Goal: Task Accomplishment & Management: Use online tool/utility

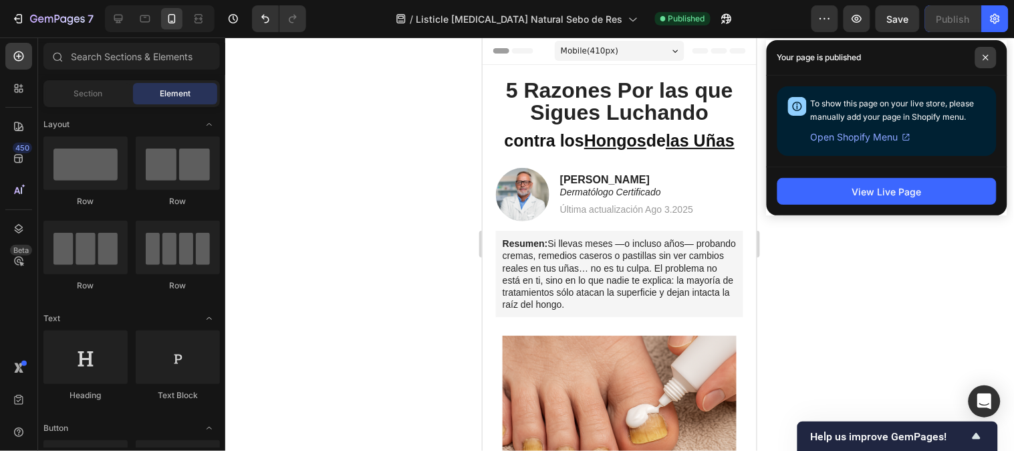
click at [984, 61] on span at bounding box center [986, 57] width 21 height 21
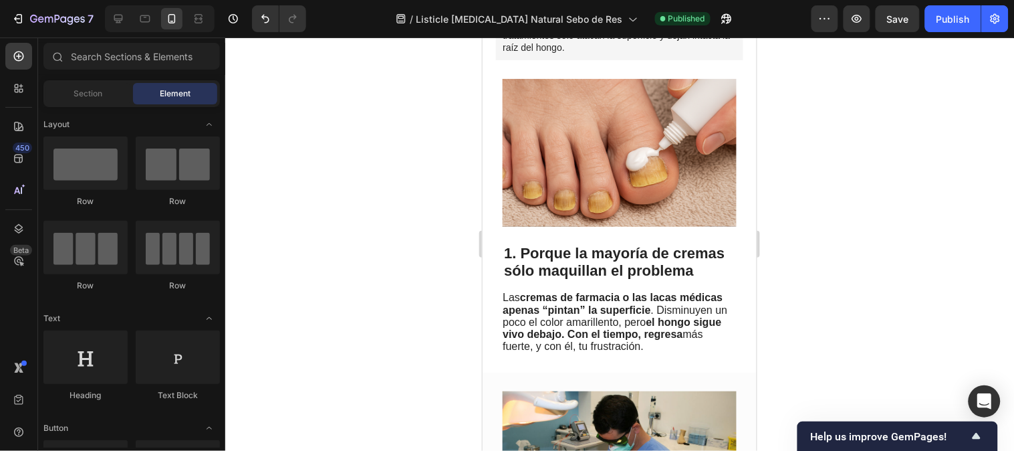
scroll to position [302, 0]
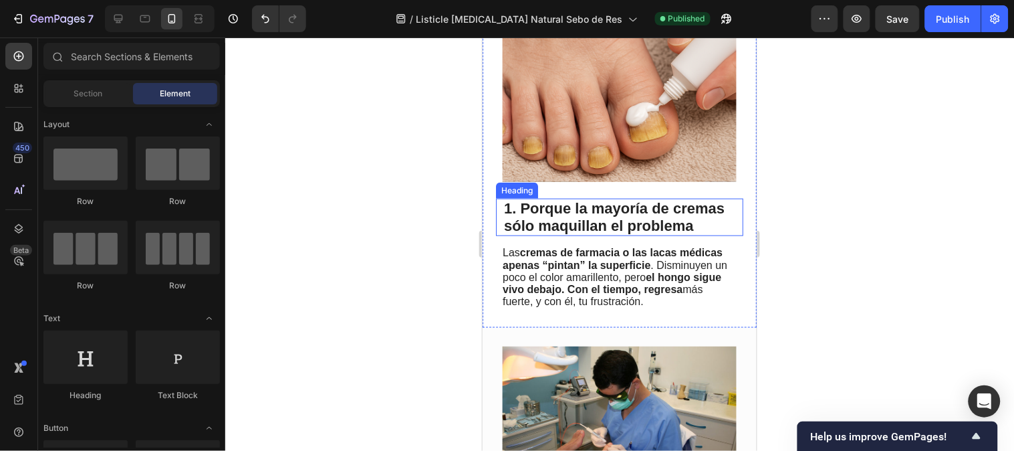
click at [594, 225] on h2 "1. Porque la mayoría de cremas sólo maquillan el problema" at bounding box center [619, 216] width 234 height 37
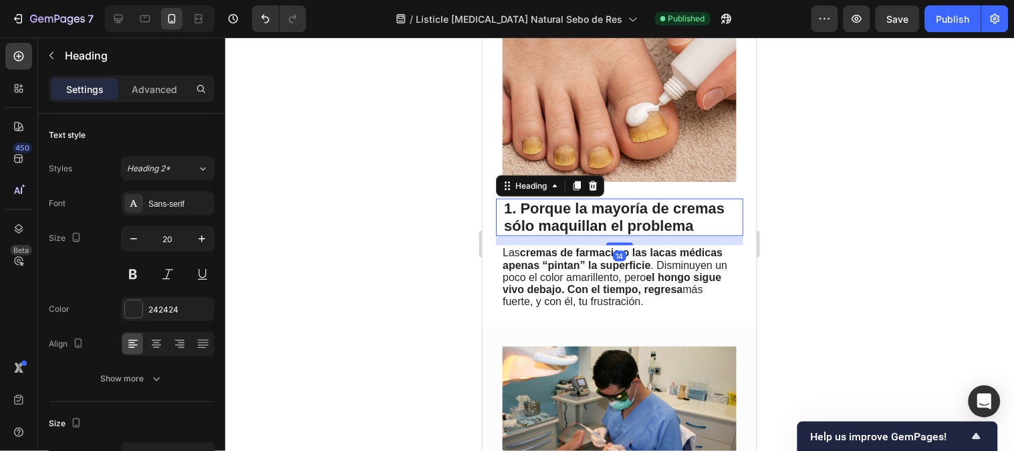
click at [592, 235] on h2 "1. Porque la mayoría de cremas sólo maquillan el problema" at bounding box center [619, 216] width 234 height 37
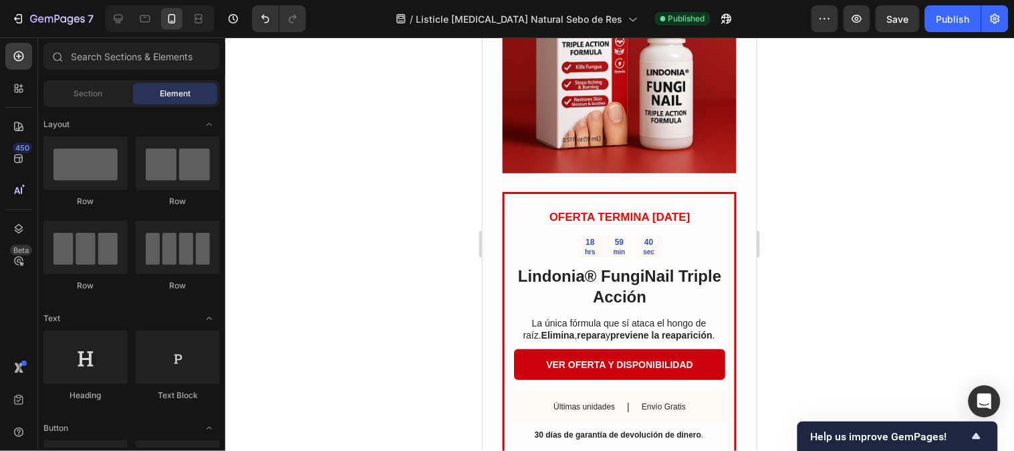
scroll to position [1398, 0]
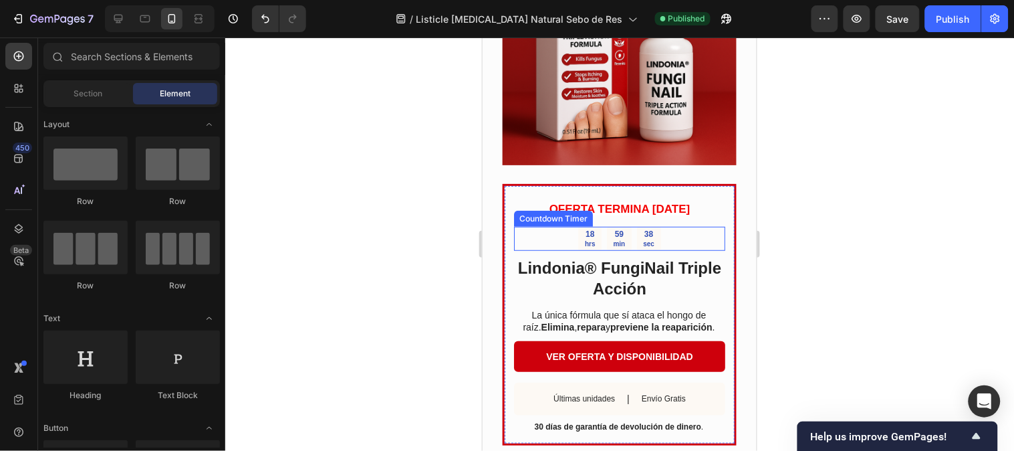
click at [665, 251] on div "18 hrs 59 min 38 sec" at bounding box center [619, 238] width 211 height 25
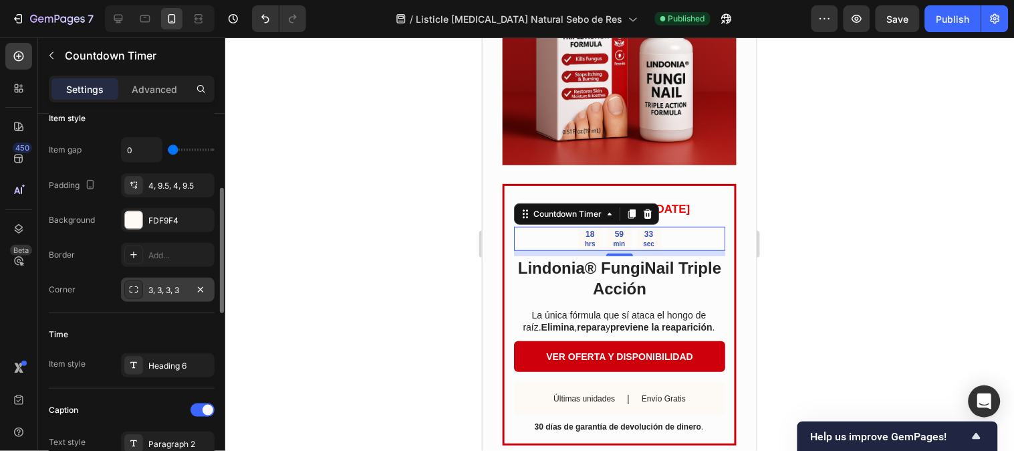
scroll to position [0, 0]
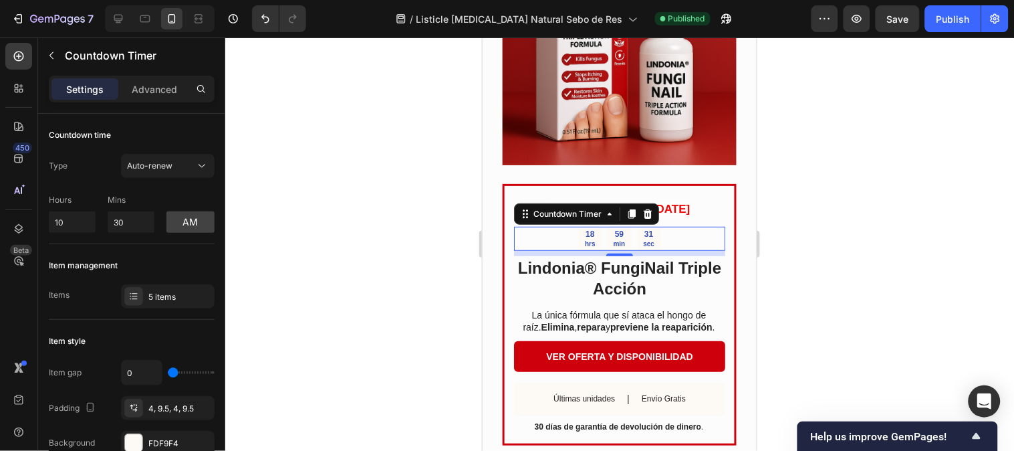
click at [584, 239] on div "18" at bounding box center [589, 234] width 11 height 11
click at [621, 251] on div "59 min" at bounding box center [619, 238] width 25 height 25
click at [145, 92] on p "Advanced" at bounding box center [154, 89] width 45 height 14
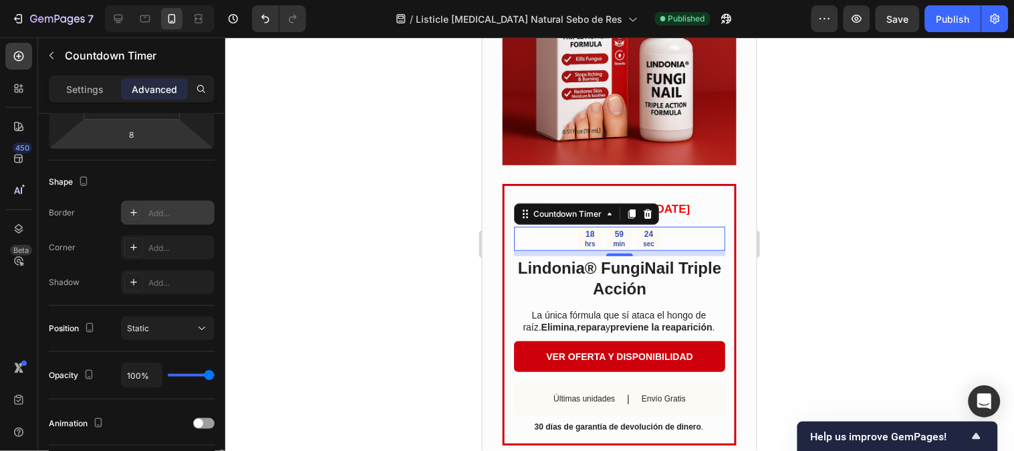
scroll to position [445, 0]
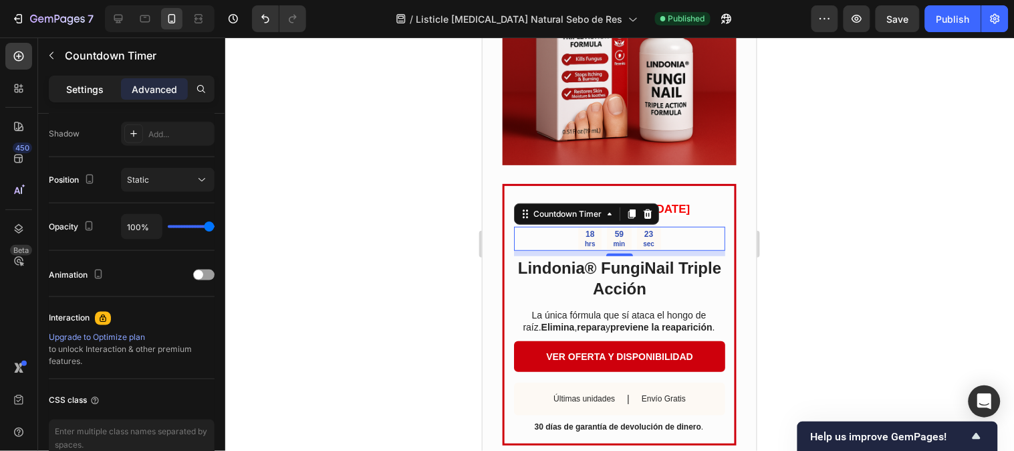
click at [92, 90] on p "Settings" at bounding box center [84, 89] width 37 height 14
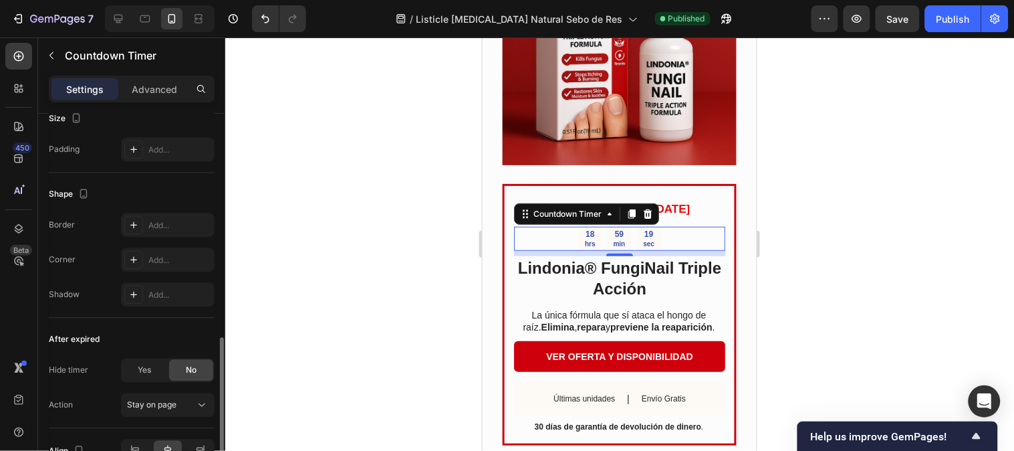
scroll to position [743, 0]
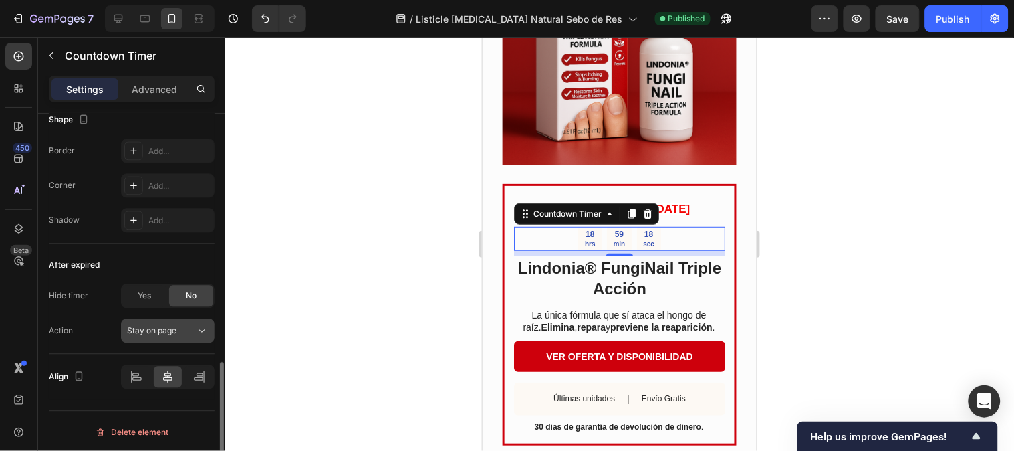
click at [165, 331] on span "Stay on page" at bounding box center [151, 331] width 49 height 10
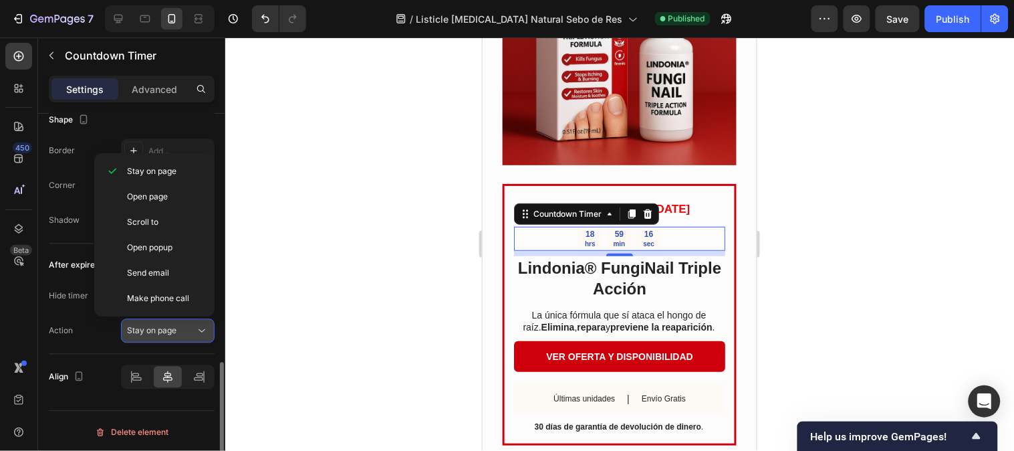
click at [164, 331] on span "Stay on page" at bounding box center [151, 331] width 49 height 10
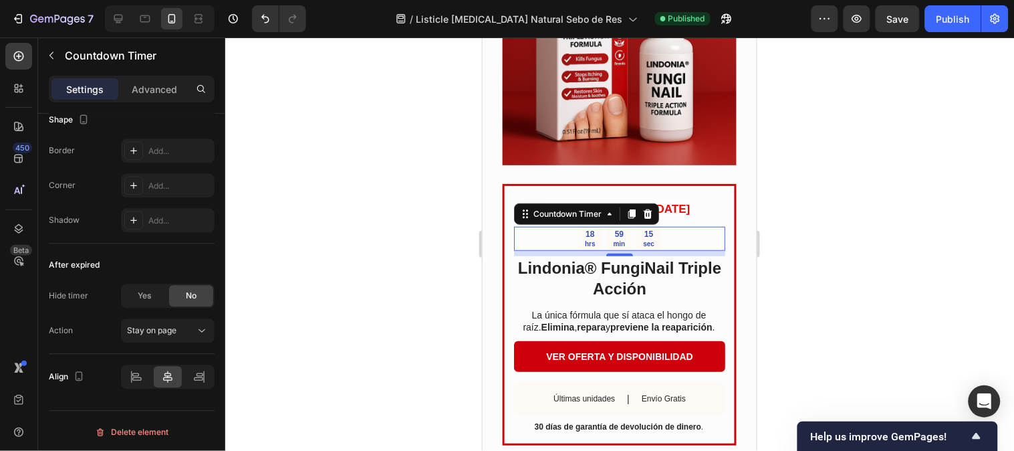
click at [322, 321] on div at bounding box center [619, 243] width 789 height 413
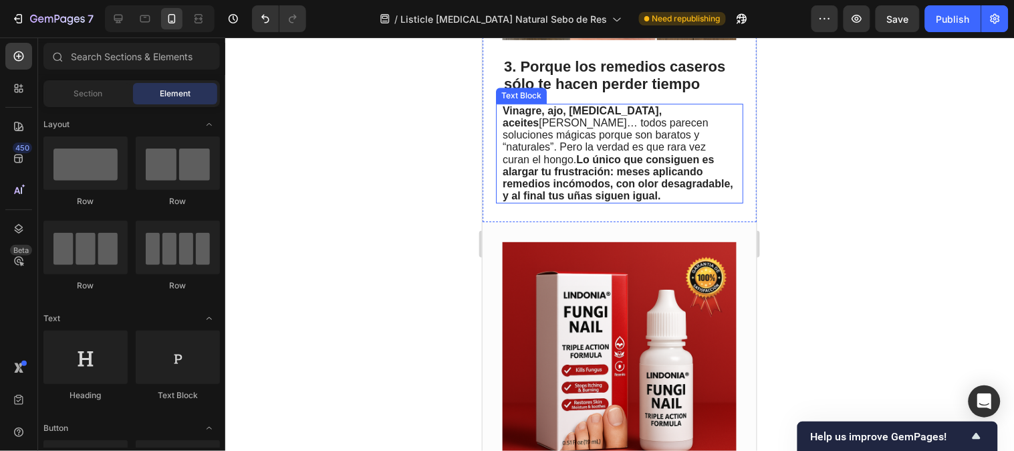
scroll to position [803, 0]
